Goal: Task Accomplishment & Management: Manage account settings

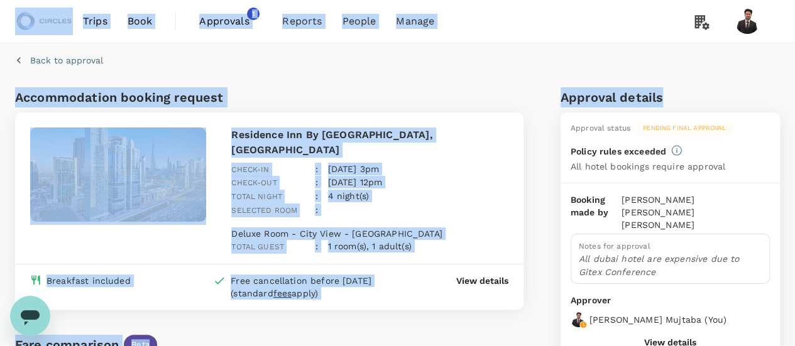
drag, startPoint x: 793, startPoint y: 42, endPoint x: 792, endPoint y: 81, distance: 39.0
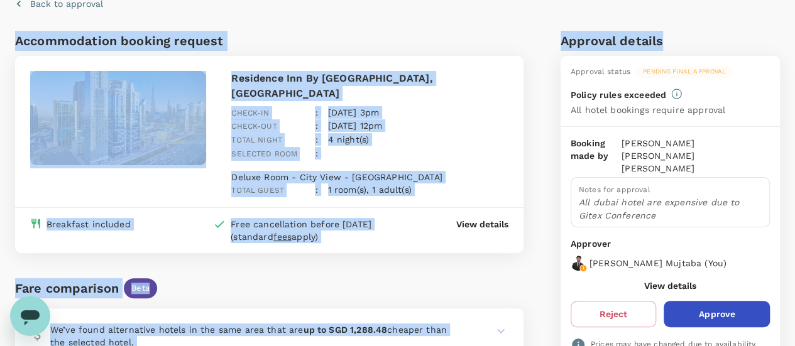
scroll to position [43, 0]
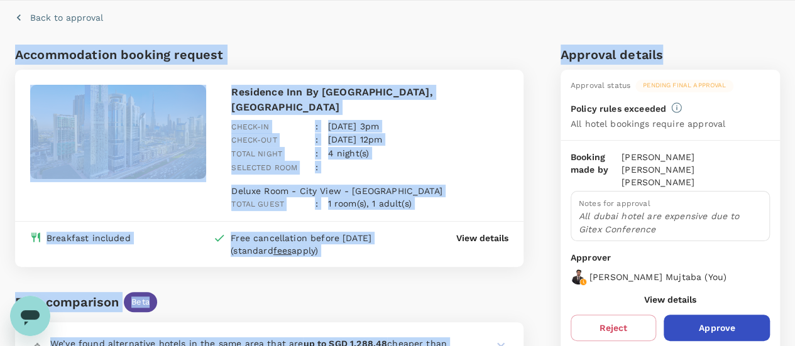
click at [739, 48] on h6 "Approval details" at bounding box center [670, 55] width 219 height 20
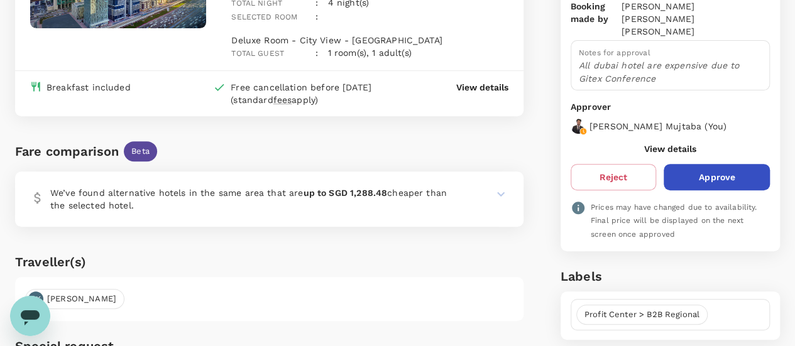
scroll to position [173, 0]
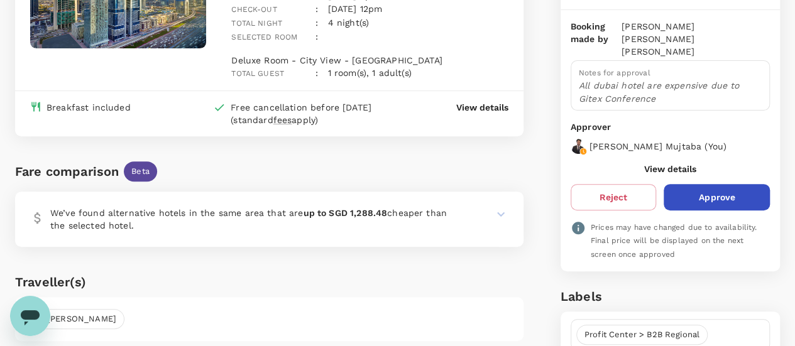
click at [702, 184] on button "Approve" at bounding box center [717, 197] width 106 height 26
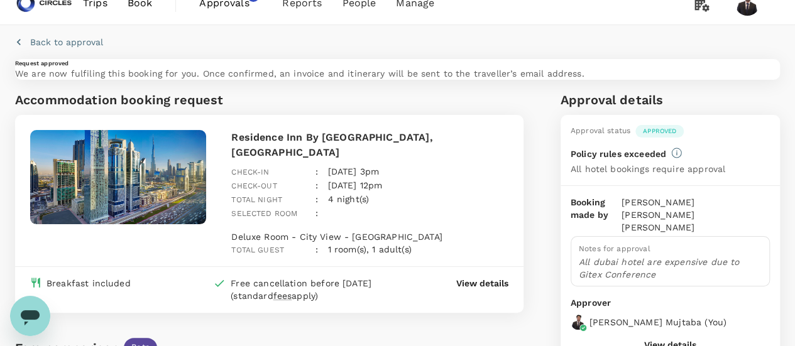
scroll to position [60, 0]
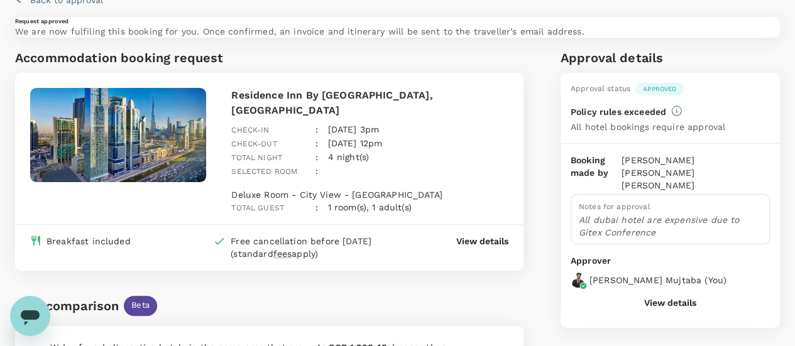
click at [304, 118] on p "Residence Inn By [GEOGRAPHIC_DATA], [GEOGRAPHIC_DATA]" at bounding box center [369, 103] width 277 height 30
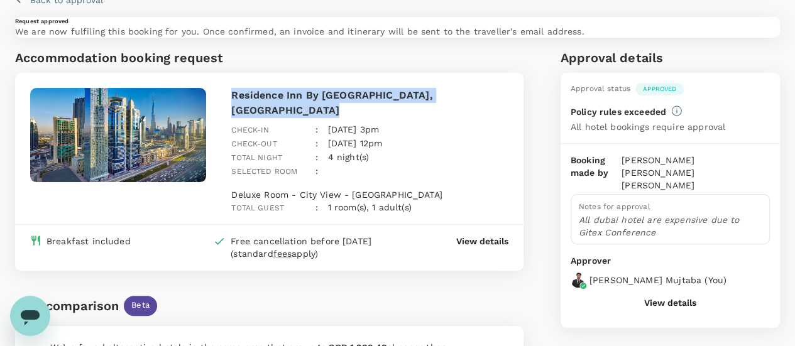
click at [304, 118] on p "Residence Inn By [GEOGRAPHIC_DATA], [GEOGRAPHIC_DATA]" at bounding box center [369, 103] width 277 height 30
copy p "Residence Inn By [GEOGRAPHIC_DATA], [GEOGRAPHIC_DATA]"
